Goal: Task Accomplishment & Management: Manage account settings

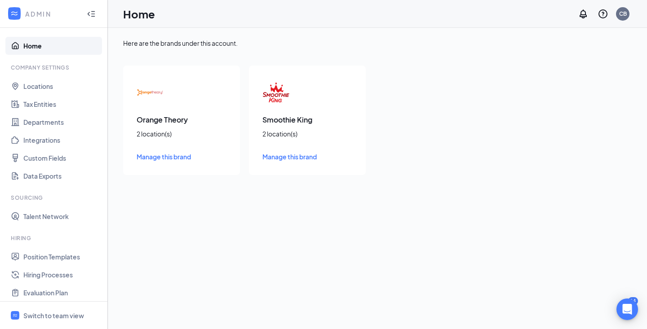
click at [93, 13] on icon "Collapse" at bounding box center [91, 13] width 9 height 9
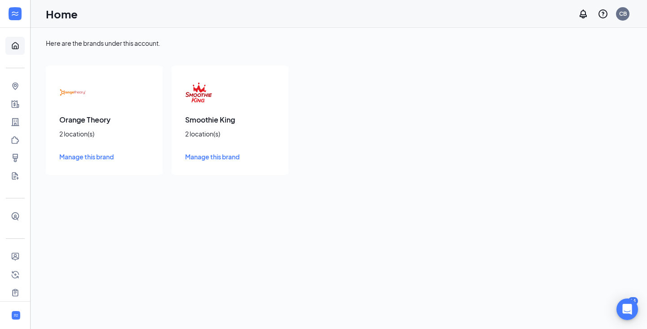
click at [20, 23] on div at bounding box center [15, 14] width 30 height 28
click at [19, 18] on div at bounding box center [15, 14] width 18 height 18
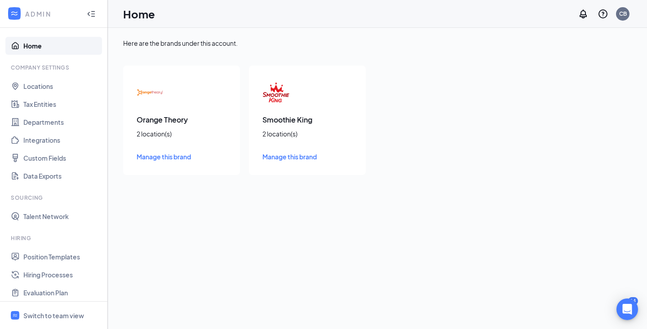
click at [86, 14] on div at bounding box center [91, 14] width 18 height 18
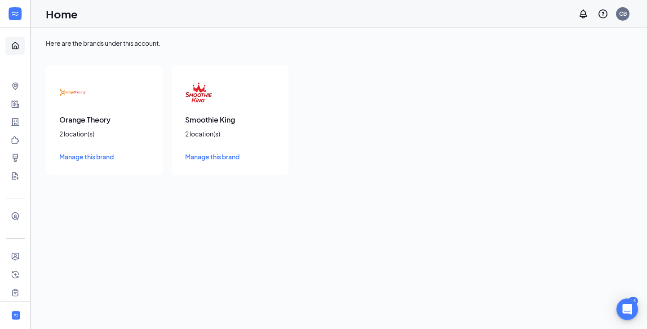
click at [0, 23] on div at bounding box center [15, 14] width 30 height 28
click at [9, 22] on div at bounding box center [15, 14] width 18 height 18
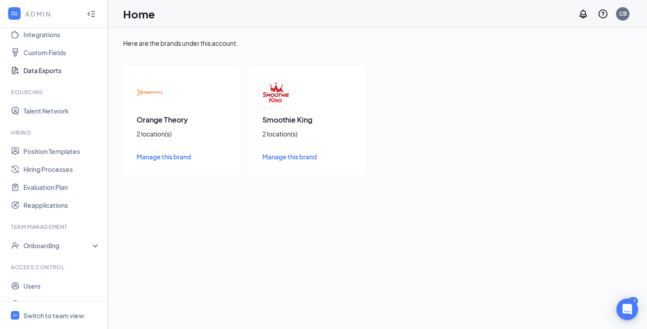
scroll to position [121, 0]
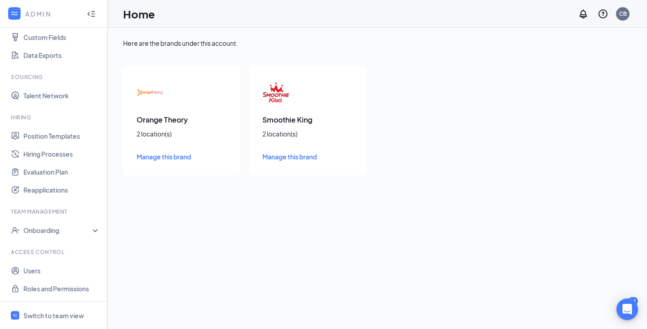
click at [89, 11] on icon "Collapse" at bounding box center [91, 13] width 9 height 9
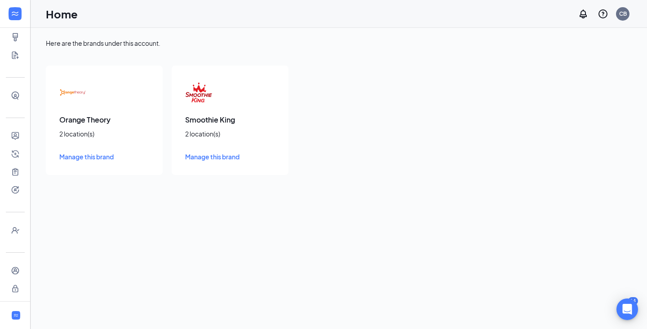
click at [98, 153] on span "Manage this brand" at bounding box center [86, 157] width 54 height 8
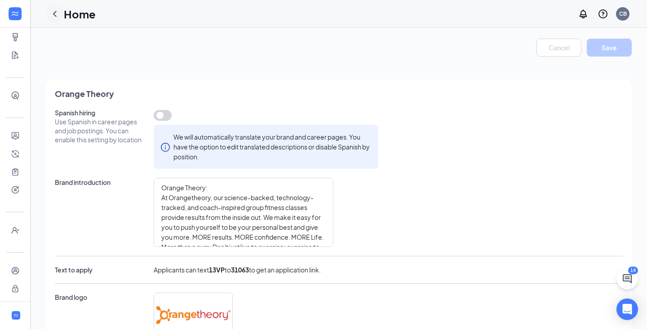
click at [52, 19] on div at bounding box center [55, 14] width 18 height 18
click at [55, 15] on icon "ChevronLeft" at bounding box center [55, 14] width 4 height 6
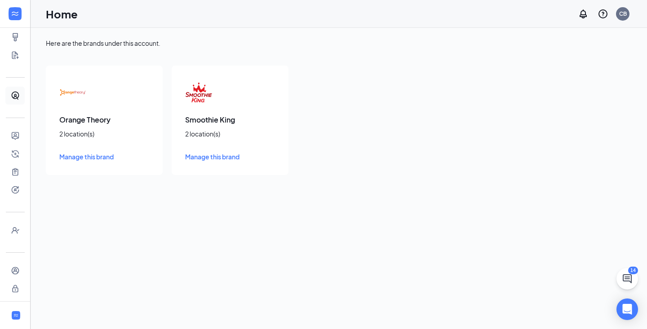
click at [23, 95] on link "Talent Network" at bounding box center [27, 96] width 9 height 18
click at [16, 14] on icon "Expand" at bounding box center [15, 13] width 9 height 9
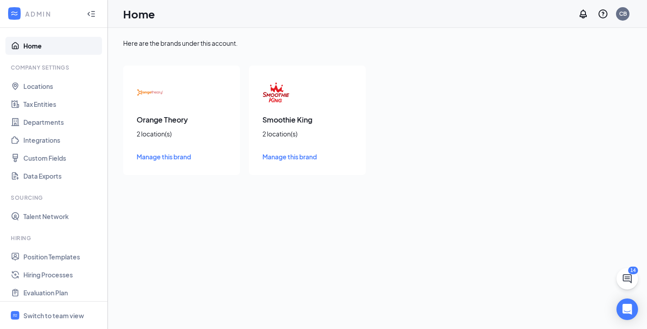
click at [34, 15] on div "ADMIN" at bounding box center [51, 13] width 53 height 9
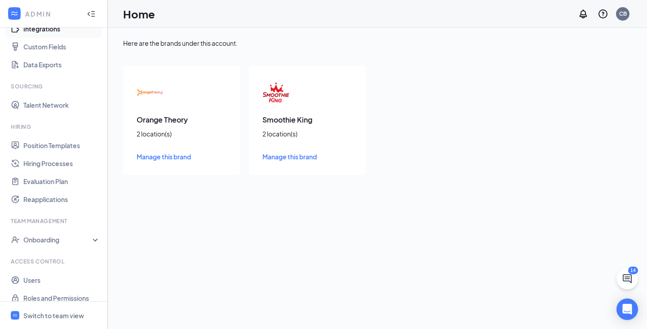
scroll to position [121, 0]
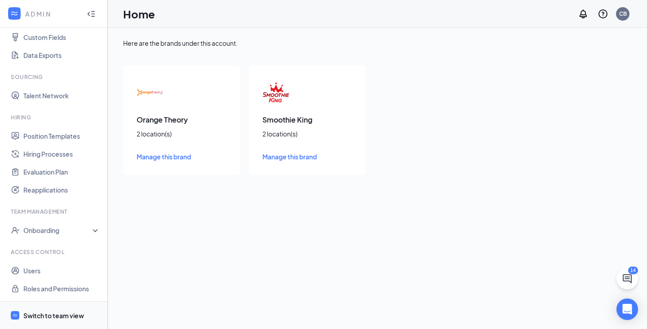
click at [55, 318] on div "Switch to team view" at bounding box center [53, 315] width 61 height 9
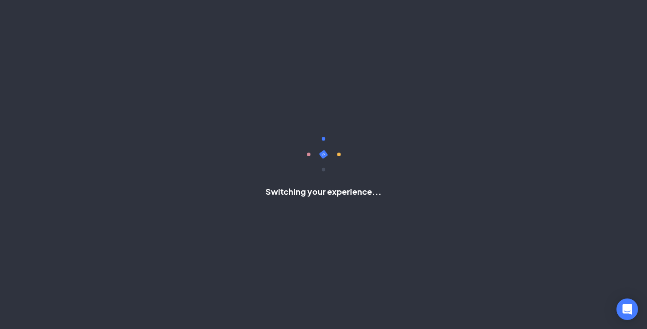
scroll to position [40, 0]
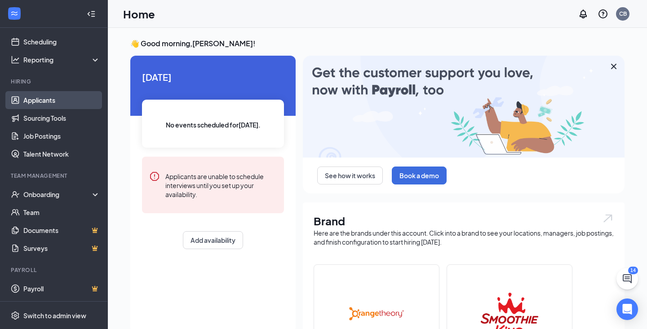
click at [68, 102] on link "Applicants" at bounding box center [61, 100] width 77 height 18
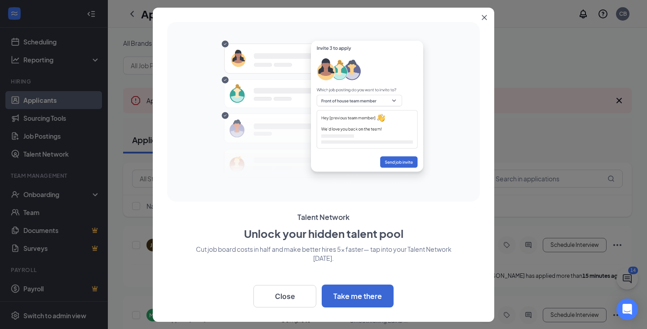
click at [486, 17] on icon "Close" at bounding box center [484, 17] width 5 height 5
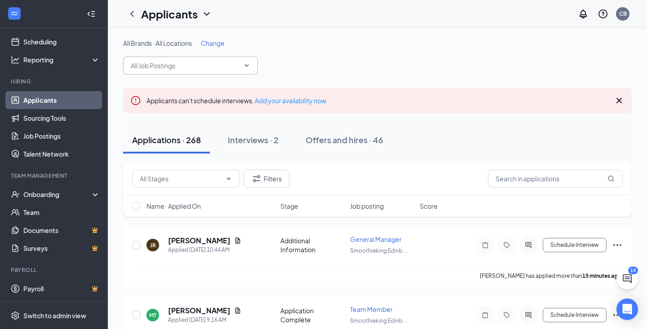
click at [213, 66] on input "text" at bounding box center [185, 66] width 109 height 10
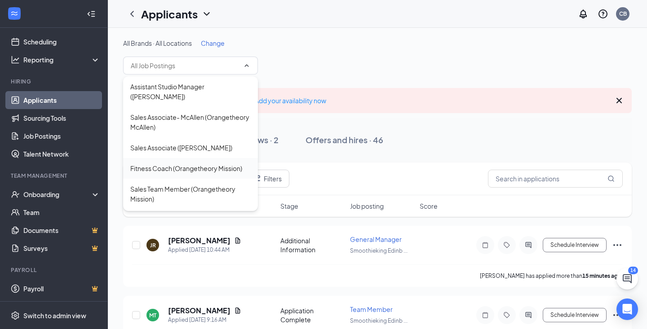
click at [208, 160] on div "Fitness Coach (Orangetheory Mission)" at bounding box center [190, 168] width 135 height 21
type input "Fitness Coach (Orangetheory Mission)"
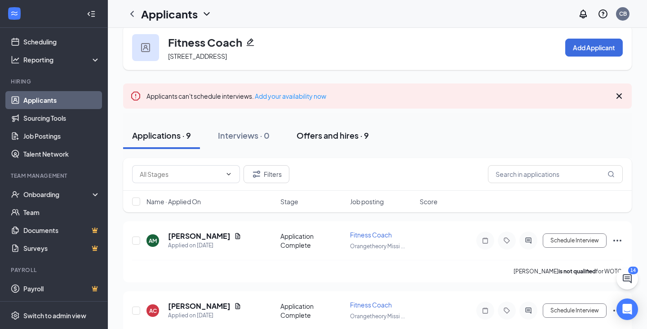
scroll to position [15, 0]
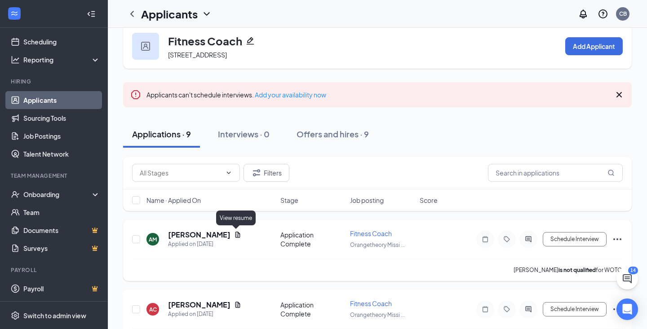
click at [235, 235] on icon "Document" at bounding box center [237, 235] width 5 height 6
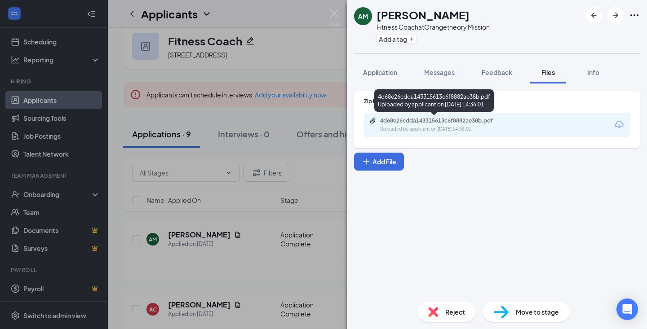
click at [423, 122] on div "4d68e26cdda143315613c6f8882ae38b.pdf" at bounding box center [443, 120] width 126 height 7
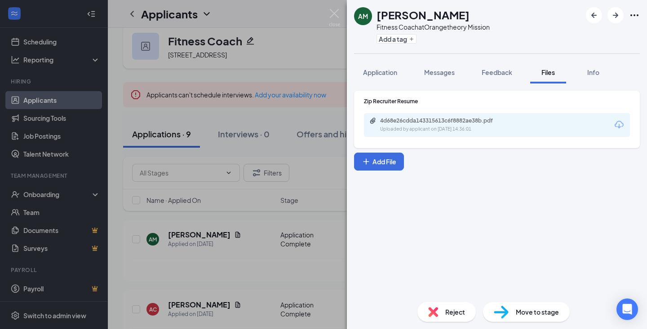
click at [296, 91] on div "AM [PERSON_NAME] Fitness Coach at Orangetheory Mission Add a tag Application Me…" at bounding box center [323, 164] width 647 height 329
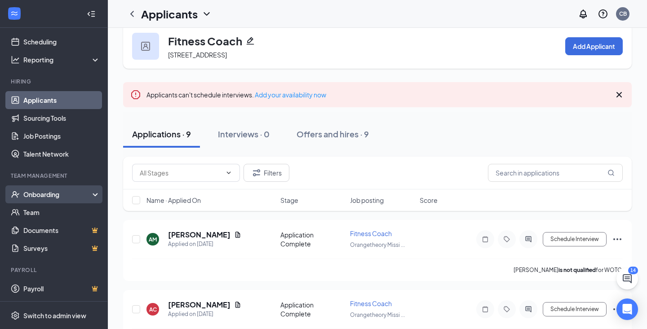
click at [62, 194] on div "Onboarding" at bounding box center [57, 194] width 69 height 9
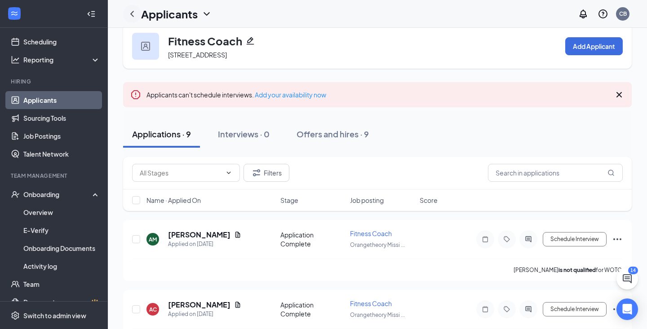
click at [131, 11] on icon "ChevronLeft" at bounding box center [132, 14] width 11 height 11
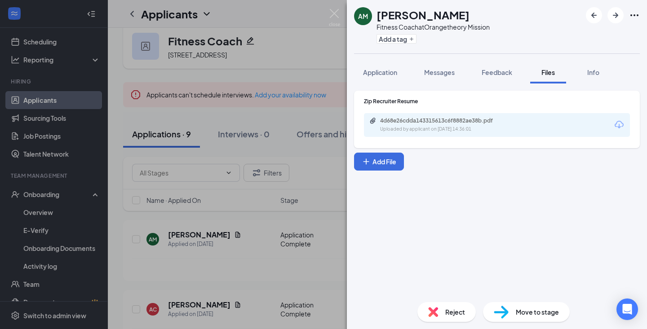
click at [274, 64] on div "AM [PERSON_NAME] Fitness Coach at Orangetheory Mission Add a tag Application Me…" at bounding box center [323, 164] width 647 height 329
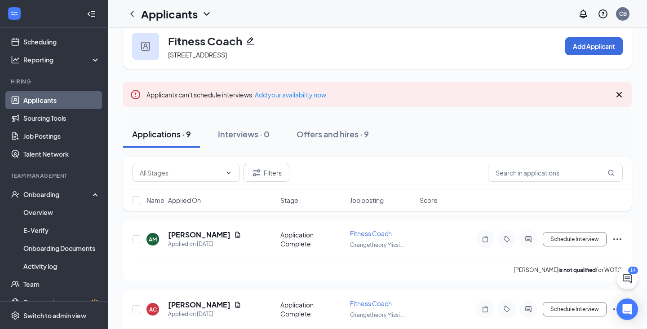
click at [205, 11] on icon "ChevronDown" at bounding box center [206, 14] width 11 height 11
click at [319, 20] on div "Applicants CB" at bounding box center [377, 14] width 539 height 28
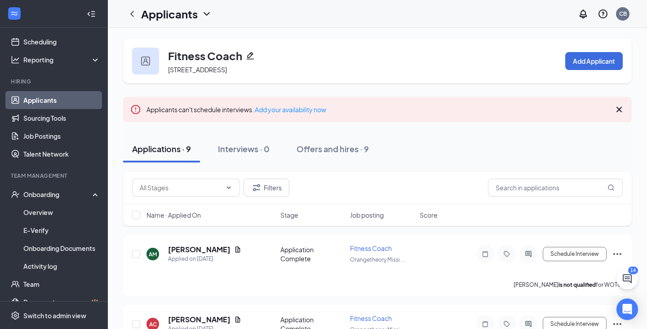
click at [620, 106] on icon "Cross" at bounding box center [619, 109] width 11 height 11
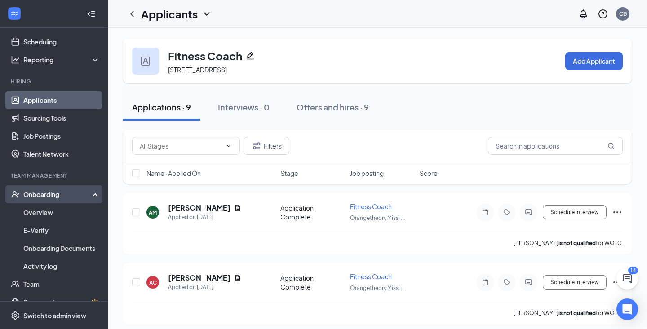
click at [56, 193] on div "Onboarding" at bounding box center [57, 194] width 69 height 9
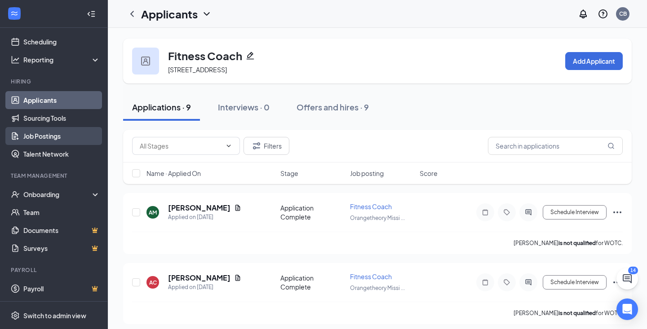
click at [53, 133] on link "Job Postings" at bounding box center [61, 136] width 77 height 18
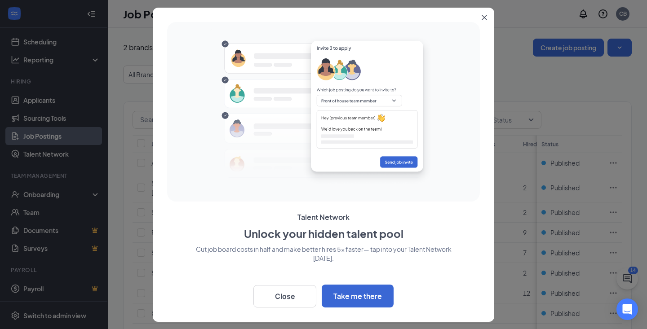
click at [487, 16] on button "Close" at bounding box center [486, 16] width 16 height 16
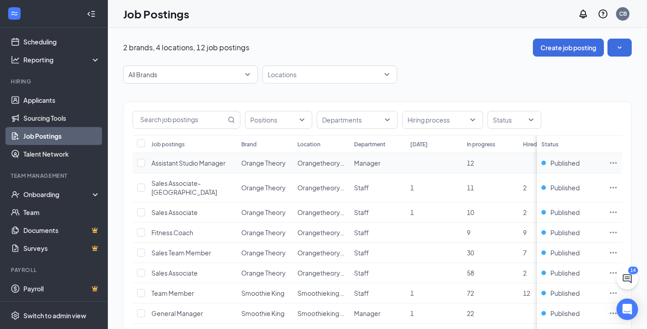
click at [211, 163] on span "Assistant Studio Manager" at bounding box center [188, 163] width 74 height 8
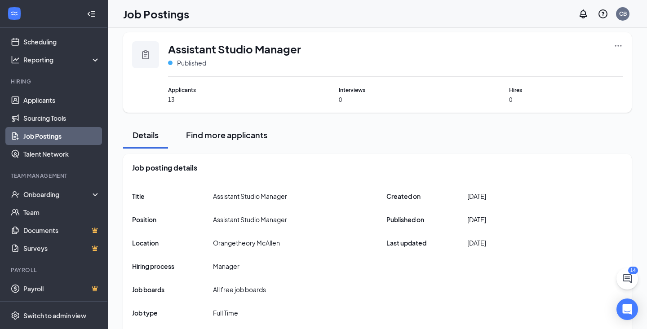
scroll to position [5, 0]
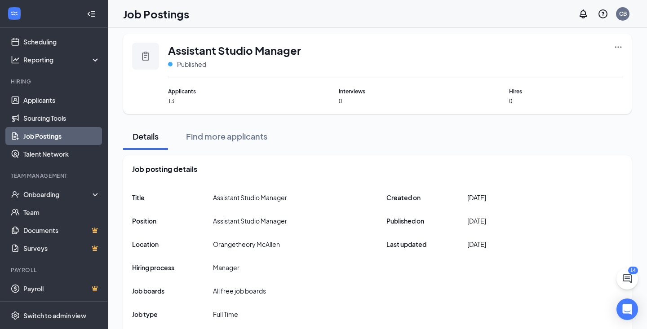
click at [167, 102] on div "Assistant Studio Manager Published Applicants 13 Interviews 0 Hires 0" at bounding box center [377, 74] width 491 height 62
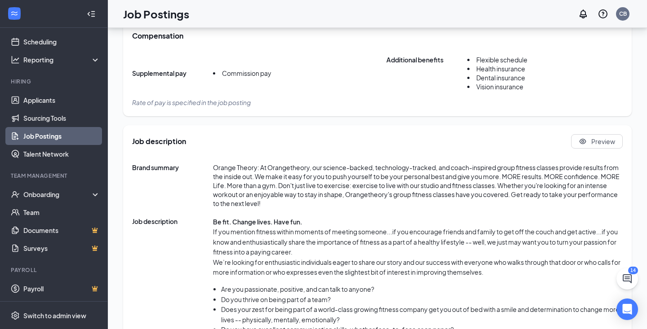
scroll to position [0, 0]
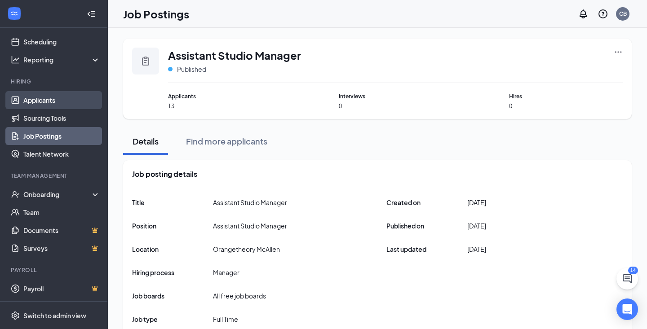
click at [61, 99] on link "Applicants" at bounding box center [61, 100] width 77 height 18
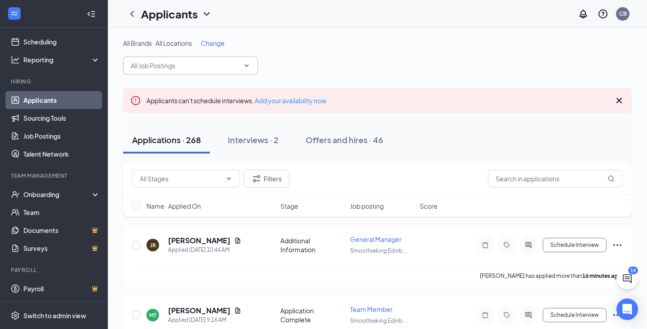
click at [155, 68] on input "text" at bounding box center [185, 66] width 109 height 10
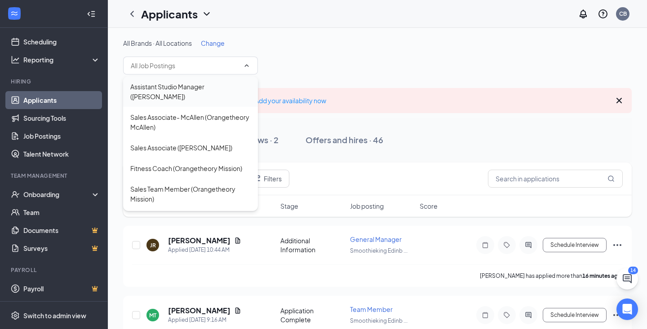
click at [164, 89] on div "Assistant Studio Manager ([PERSON_NAME])" at bounding box center [190, 92] width 120 height 20
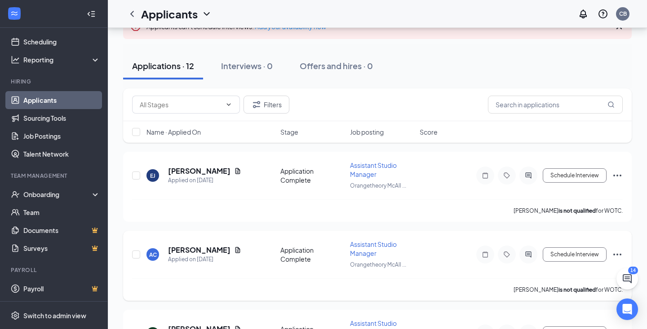
scroll to position [80, 0]
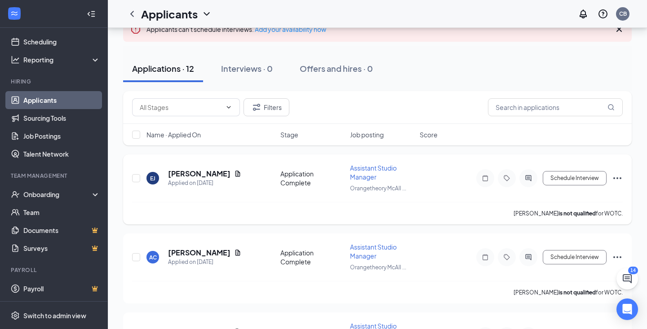
click at [240, 177] on div "[PERSON_NAME]" at bounding box center [204, 174] width 73 height 10
click at [240, 175] on icon "Document" at bounding box center [237, 173] width 7 height 7
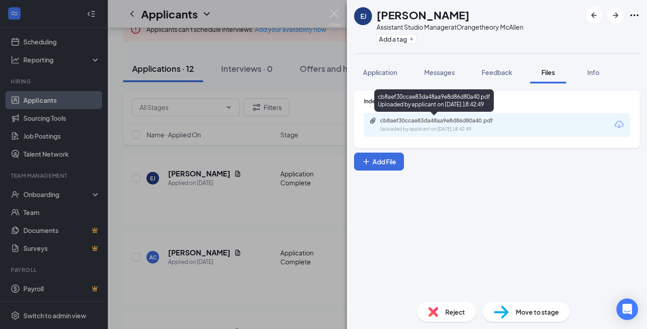
click at [454, 121] on div "cb8aef30ccae83da48aa9e8d86d80a40.pdf" at bounding box center [443, 120] width 126 height 7
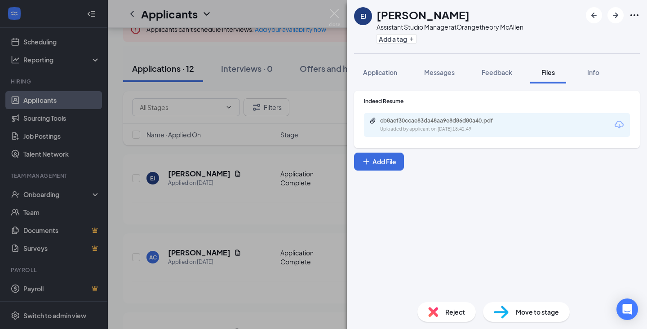
click at [246, 212] on div "[PERSON_NAME] Assistant Studio Manager at Orangetheory McAllen Add a tag Applic…" at bounding box center [323, 164] width 647 height 329
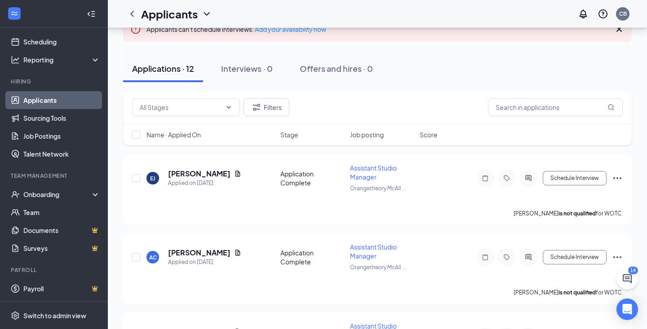
scroll to position [106, 0]
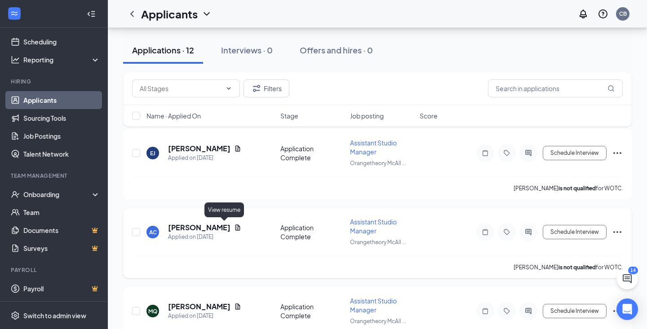
click at [234, 227] on icon "Document" at bounding box center [237, 227] width 7 height 7
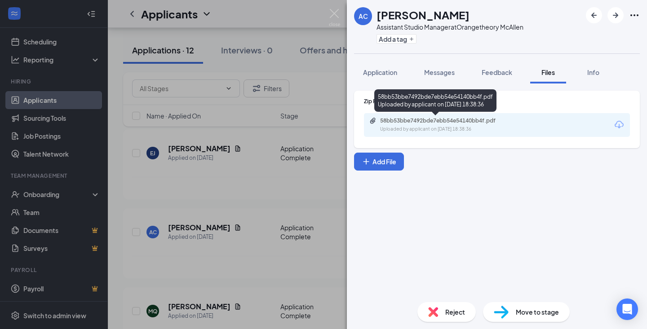
click at [473, 122] on div "58bb53bbe7492bde7ebb54e54140bb4f.pdf" at bounding box center [443, 120] width 126 height 7
